Goal: Information Seeking & Learning: Learn about a topic

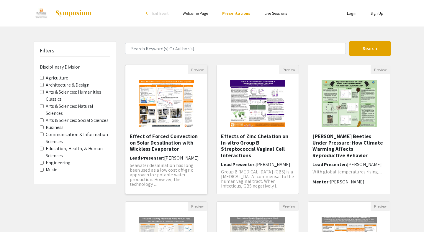
click at [170, 128] on img "Open Presentation <p>Effect of Forced Convection on Solar Desalination with Wic…" at bounding box center [166, 103] width 67 height 59
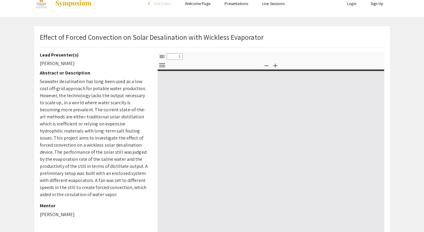
scroll to position [12, 0]
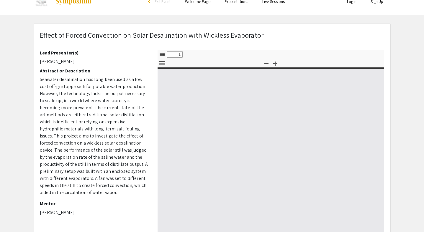
select select "custom"
type input "0"
select select "custom"
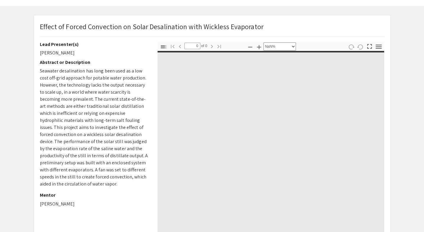
scroll to position [22, 0]
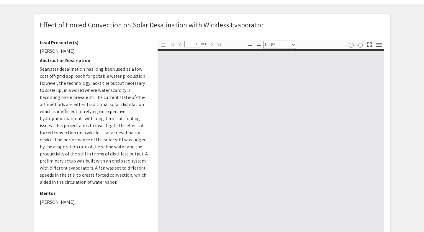
type input "1"
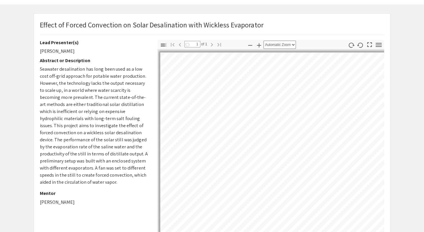
scroll to position [0, 0]
select select "auto"
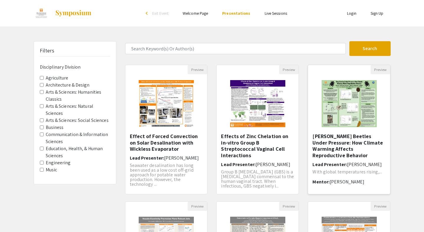
click at [348, 109] on img at bounding box center [348, 103] width 67 height 59
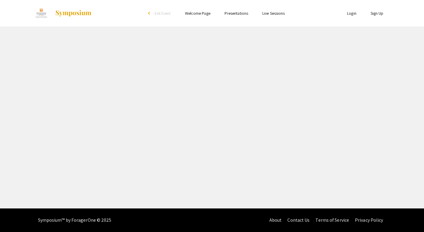
select select "custom"
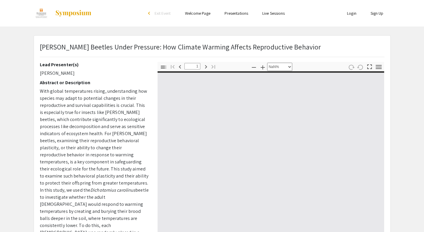
type input "0"
select select "custom"
type input "1"
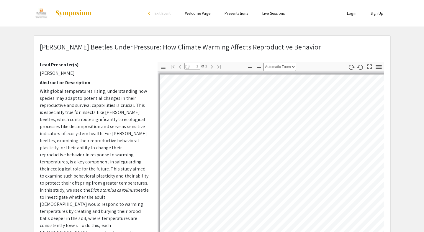
select select "auto"
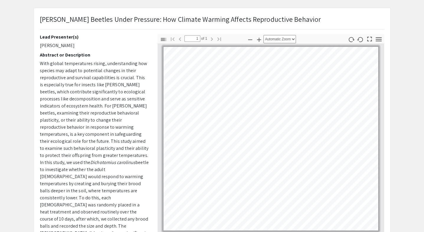
scroll to position [30, 0]
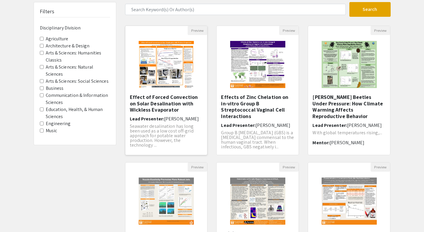
scroll to position [127, 0]
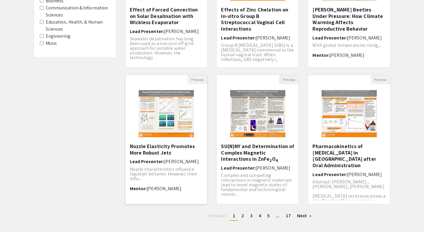
click at [170, 119] on img "Open Presentation <p>Nozzle Elasticity Promotes More Robust Jets</p>" at bounding box center [166, 113] width 67 height 59
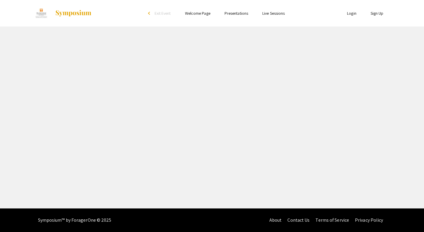
select select "custom"
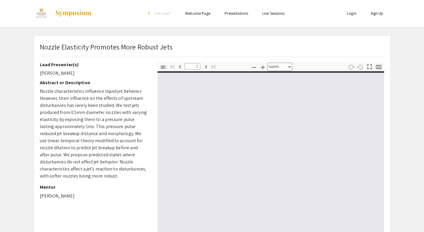
type input "0"
select select "custom"
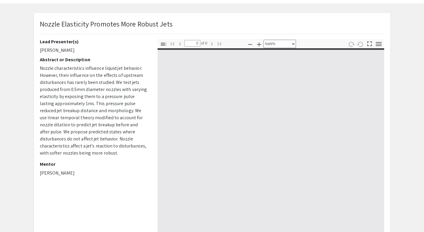
type input "1"
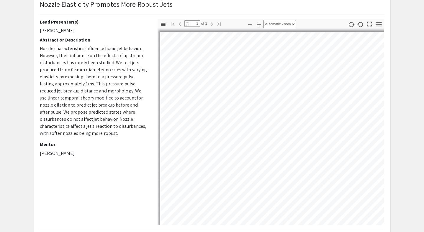
select select "auto"
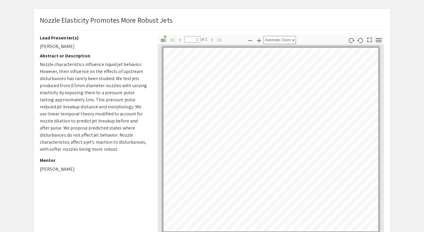
scroll to position [19, 0]
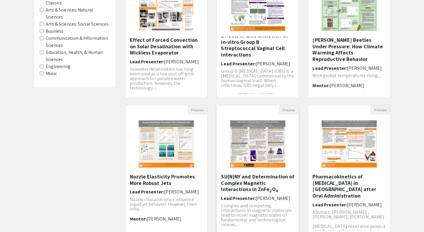
scroll to position [159, 0]
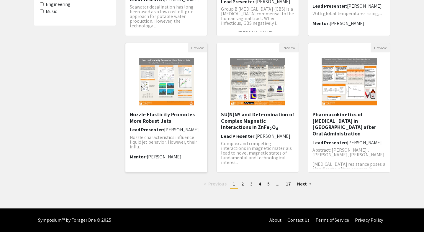
click at [173, 89] on img "Open Presentation <p>Nozzle Elasticity Promotes More Robust Jets</p>" at bounding box center [166, 81] width 67 height 59
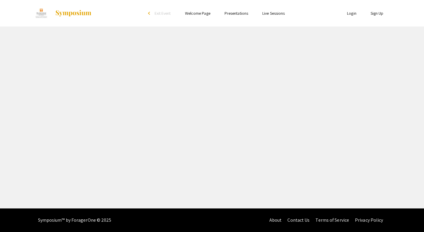
select select "custom"
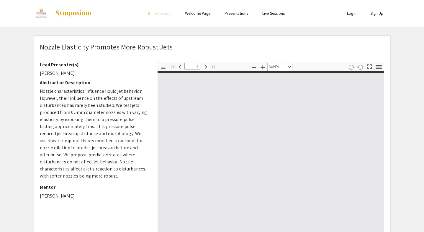
type input "0"
select select "custom"
type input "1"
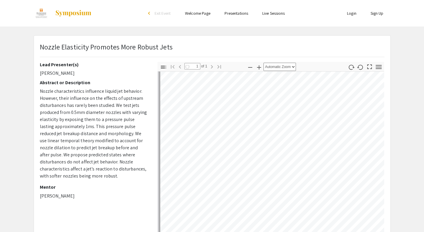
scroll to position [42, 0]
select select "auto"
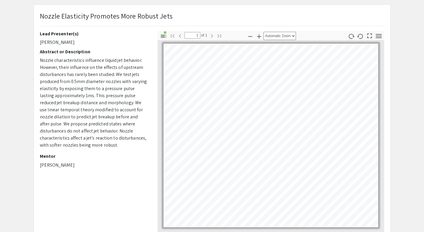
scroll to position [36, 0]
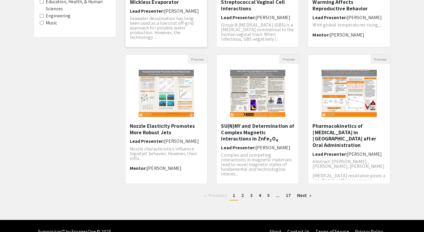
scroll to position [159, 0]
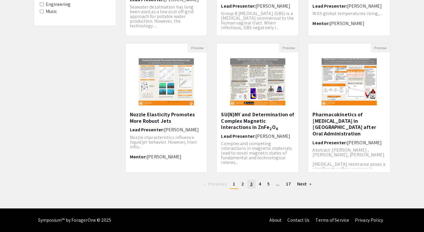
click at [248, 184] on link "page 3" at bounding box center [251, 184] width 8 height 9
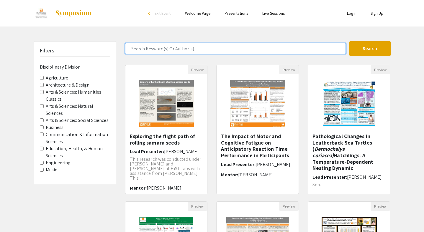
click at [201, 49] on input "Search Keyword(s) Or Author(s)" at bounding box center [235, 48] width 221 height 11
click at [201, 49] on input "Speech Path" at bounding box center [235, 48] width 221 height 11
type input "[MEDICAL_DATA]"
click at [349, 41] on button "Search" at bounding box center [369, 48] width 41 height 15
